Goal: Task Accomplishment & Management: Complete application form

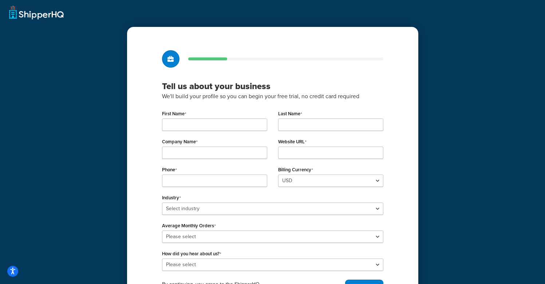
type input "[PERSON_NAME]"
type input "[US_STATE]"
type input "[PERSON_NAME] and [PERSON_NAME]"
type input "[URL][DOMAIN_NAME]"
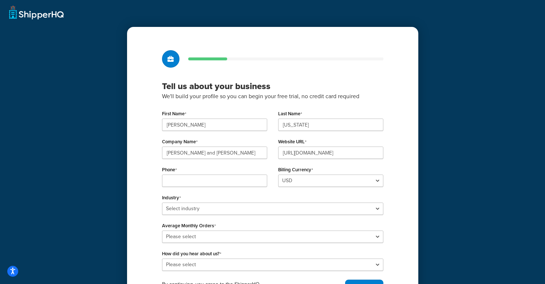
type input "1712906822"
select select "10"
select select "2"
select select "6"
click at [212, 124] on input "Amela" at bounding box center [214, 125] width 105 height 12
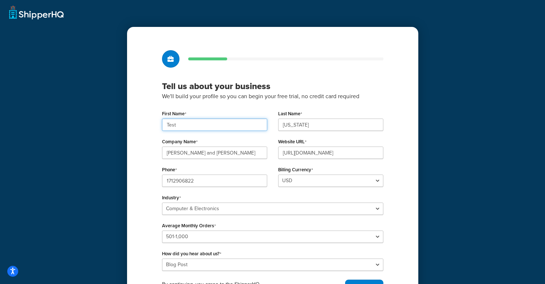
type input "Test"
click at [139, 140] on div "Tell us about your business We'll build your profile so you can begin your free…" at bounding box center [272, 174] width 291 height 294
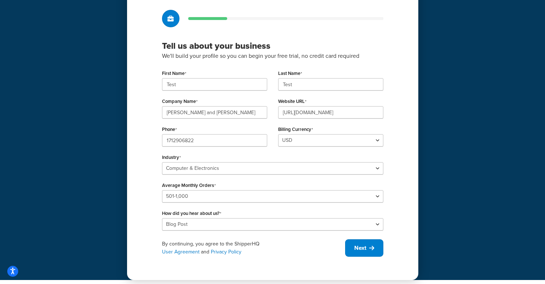
scroll to position [44, 0]
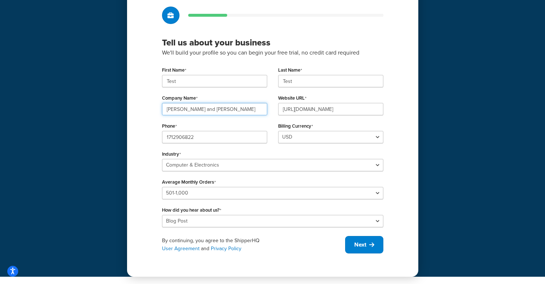
click at [237, 111] on input "Conner and Leon Traders" at bounding box center [214, 109] width 105 height 12
type input "ShipperHQ"
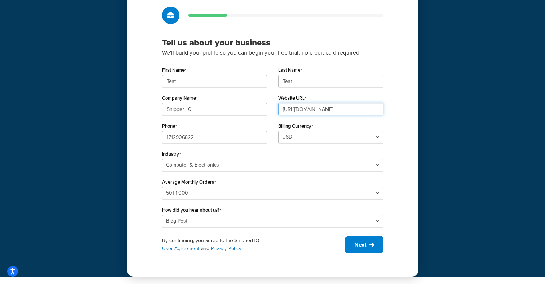
type input "https://www.shipperhq.com"
click at [404, 161] on div "Tell us about your business We'll build your profile so you can begin your free…" at bounding box center [272, 130] width 291 height 294
click at [365, 239] on button "Next" at bounding box center [364, 244] width 38 height 17
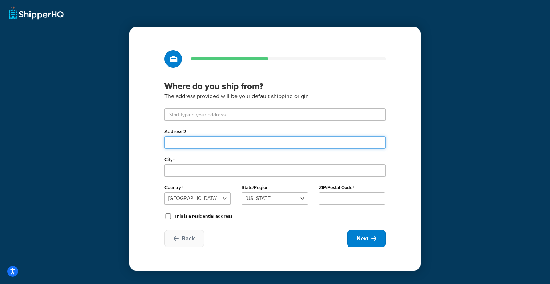
click at [259, 137] on input "Address 2" at bounding box center [274, 142] width 221 height 12
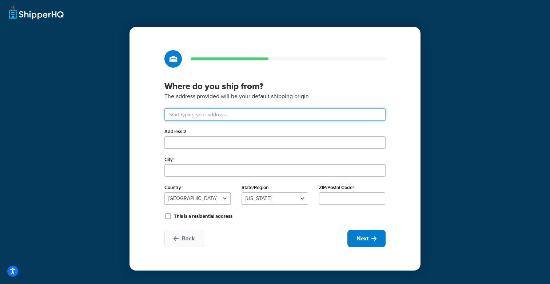
type input "25 Some Street"
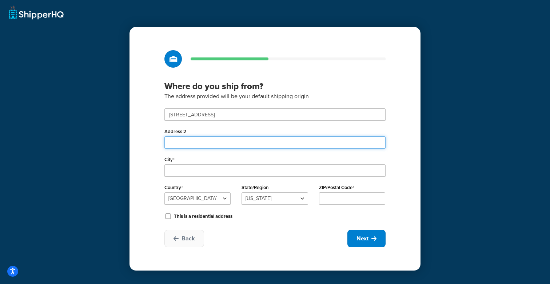
type input "1430"
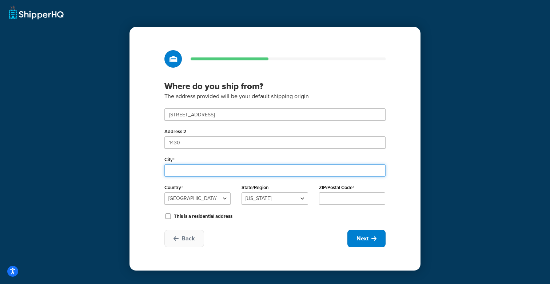
type input "Austin"
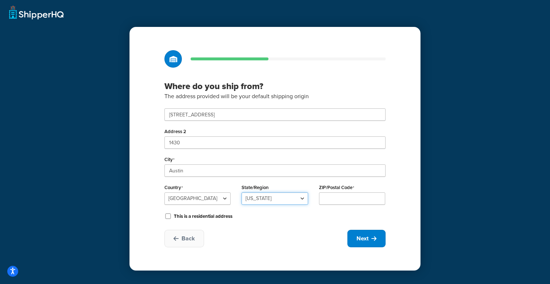
select select
type input "78738"
click at [411, 157] on div "Where do you ship from? The address provided will be your default shipping orig…" at bounding box center [275, 149] width 291 height 244
click at [287, 199] on select "Alabama Alaska American Samoa Arizona Arkansas Armed Forces Americas Armed Forc…" at bounding box center [275, 198] width 66 height 12
click at [242, 192] on select "Alabama Alaska American Samoa Arizona Arkansas Armed Forces Americas Armed Forc…" at bounding box center [275, 198] width 66 height 12
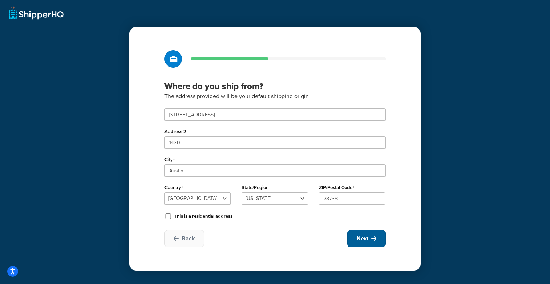
click at [370, 243] on button "Next" at bounding box center [366, 238] width 38 height 17
select select "1"
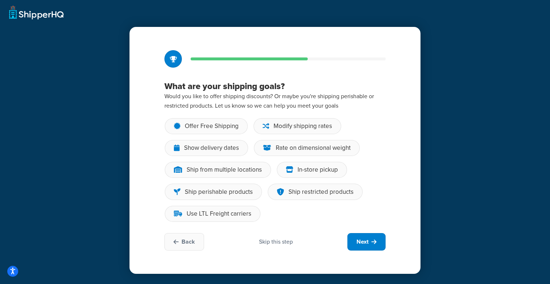
click at [281, 238] on div "Skip this step" at bounding box center [276, 242] width 34 height 8
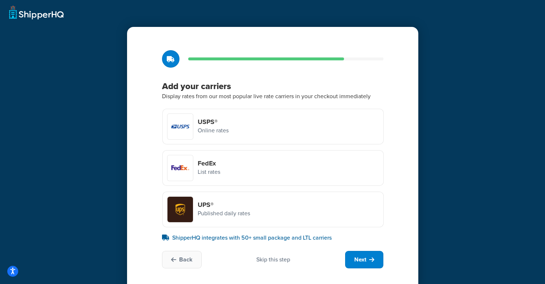
click at [281, 258] on div "Skip this step" at bounding box center [273, 260] width 34 height 8
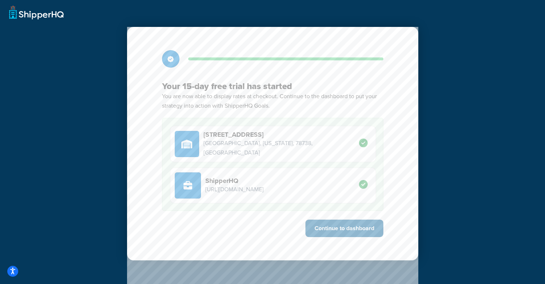
click at [333, 225] on button "Continue to dashboard" at bounding box center [344, 228] width 78 height 17
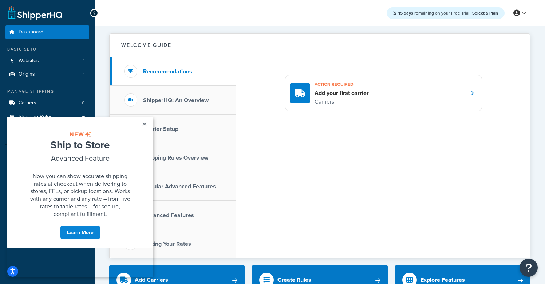
click at [480, 11] on link "Select a Plan" at bounding box center [485, 13] width 26 height 7
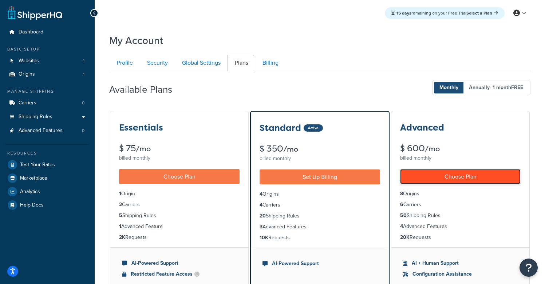
click at [436, 174] on link "Choose Plan" at bounding box center [460, 176] width 120 height 15
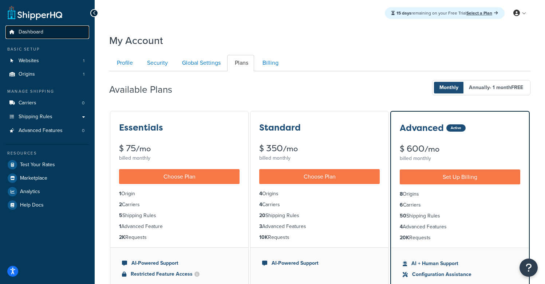
click at [32, 33] on span "Dashboard" at bounding box center [31, 32] width 25 height 6
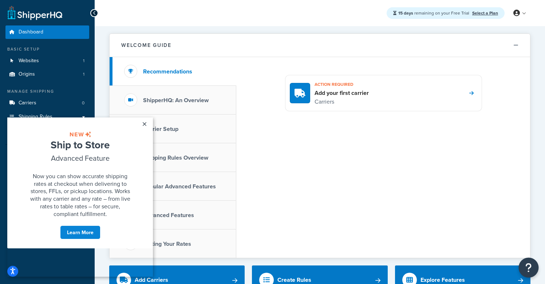
click at [532, 271] on button "Open Resource Center" at bounding box center [528, 268] width 20 height 20
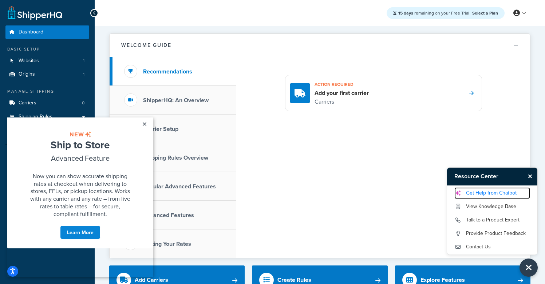
click at [481, 193] on link "Get Help from Chatbot" at bounding box center [492, 193] width 76 height 12
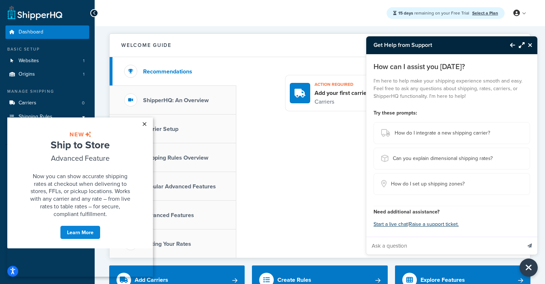
click at [142, 123] on link "×" at bounding box center [144, 124] width 13 height 13
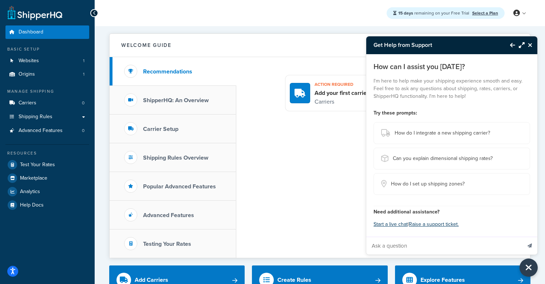
click at [397, 244] on input "Ask a question" at bounding box center [443, 245] width 155 height 17
type input "Hey"
click at [522, 237] on button "Send message" at bounding box center [529, 246] width 15 height 18
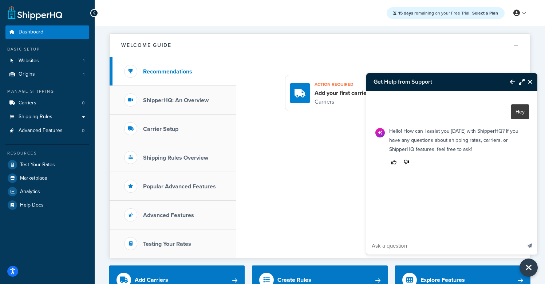
click at [400, 245] on input "Ask a question" at bounding box center [443, 245] width 155 height 17
type input "I want to be transferred to human agent"
click at [529, 245] on icon "Send message" at bounding box center [529, 246] width 4 height 4
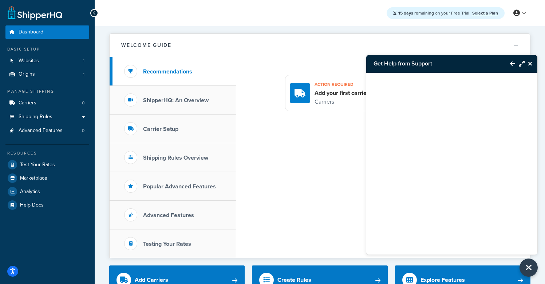
click at [510, 64] on icon "Back to Resource Center" at bounding box center [512, 64] width 5 height 6
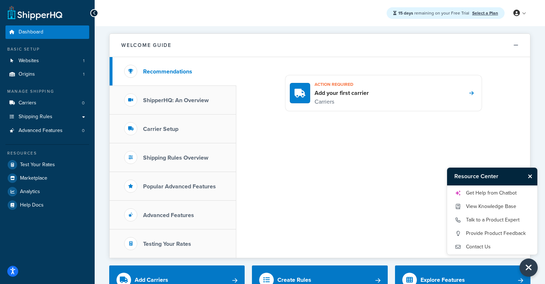
click at [532, 177] on button "Close Resource Center" at bounding box center [530, 176] width 13 height 9
